Goal: Information Seeking & Learning: Learn about a topic

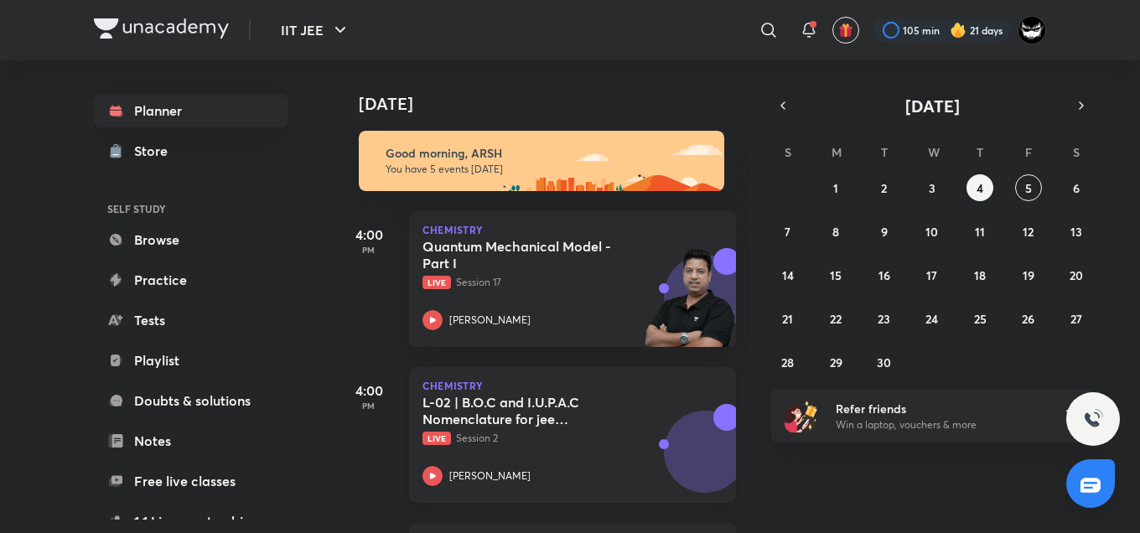
scroll to position [140, 0]
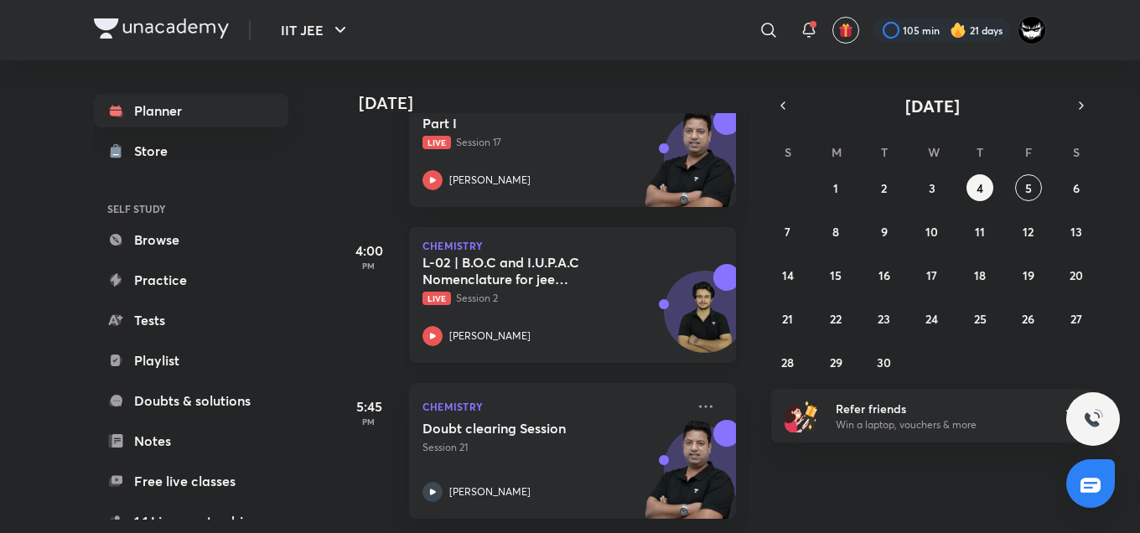
click at [512, 319] on div "L-02 | B.O.C and I.U.P.A.C Nomenclature for jee Advanced 2027 Live Session 2 [P…" at bounding box center [554, 300] width 263 height 92
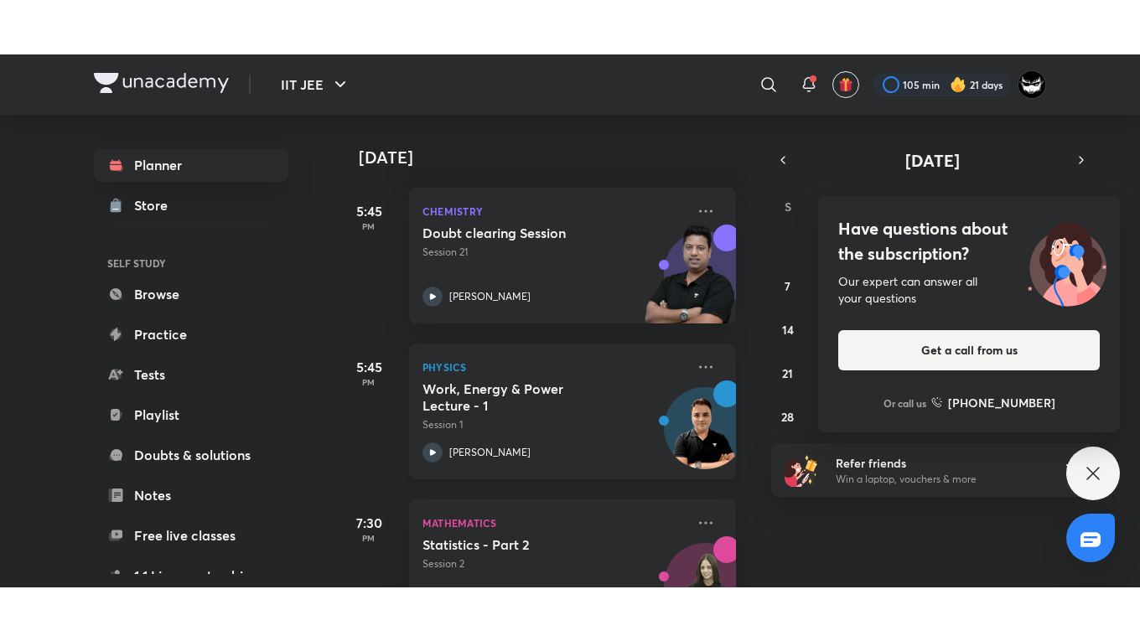
scroll to position [391, 0]
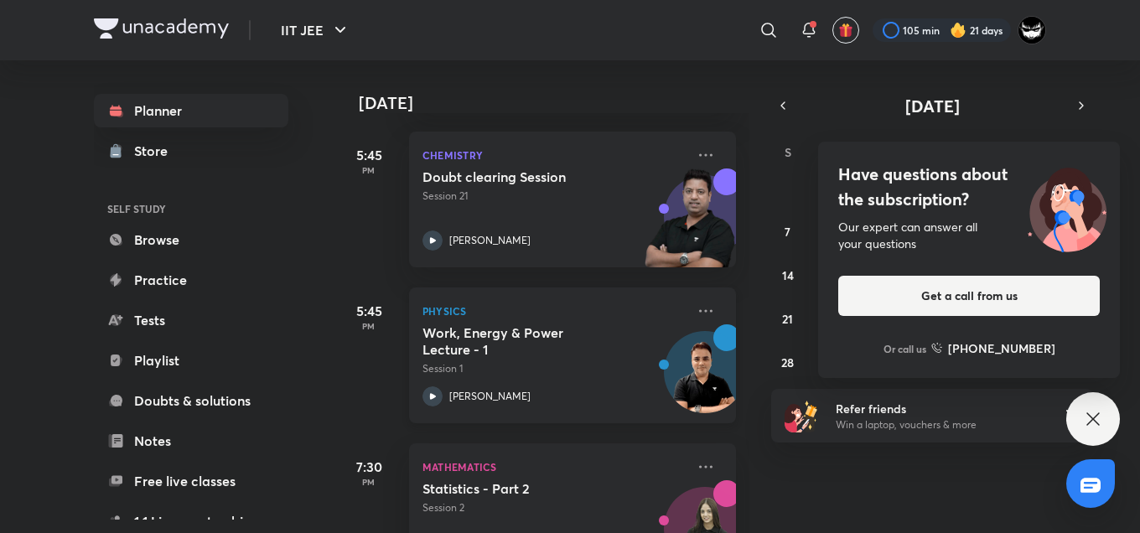
click at [538, 351] on h5 "Work, Energy & Power Lecture - 1" at bounding box center [527, 341] width 209 height 34
